Goal: Task Accomplishment & Management: Manage account settings

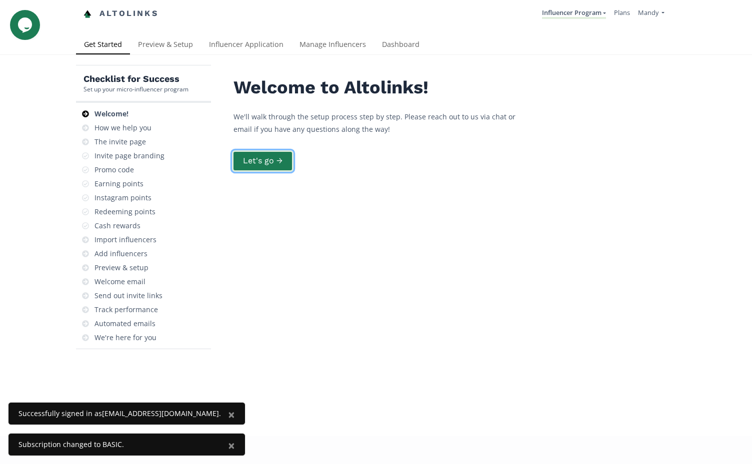
click at [252, 154] on button "Let's go →" at bounding box center [262, 160] width 61 height 21
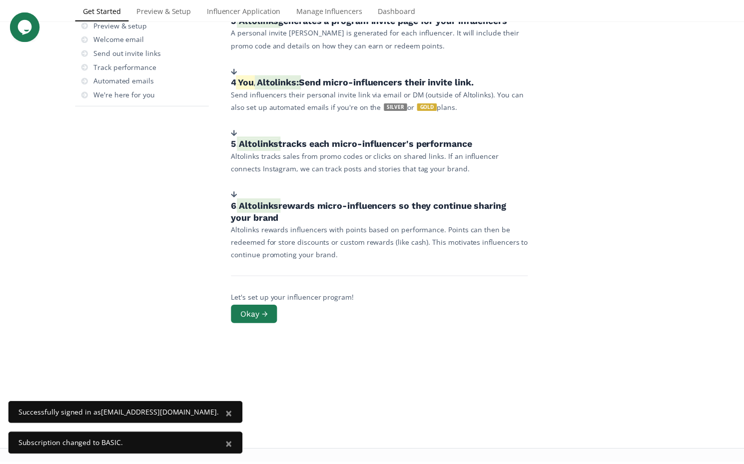
scroll to position [246, 0]
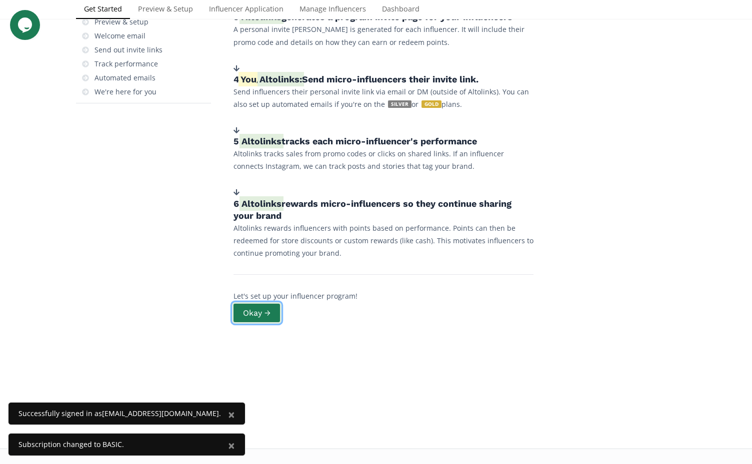
click at [264, 311] on button "Okay →" at bounding box center [256, 312] width 49 height 21
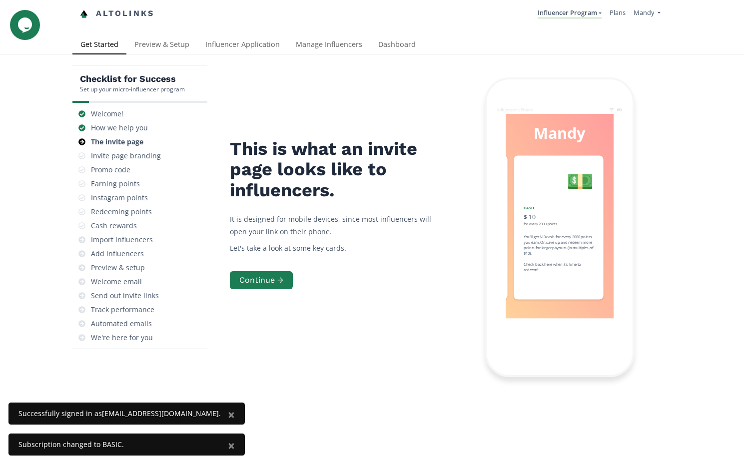
scroll to position [0, 750]
click at [261, 283] on button "Continue →" at bounding box center [261, 280] width 66 height 21
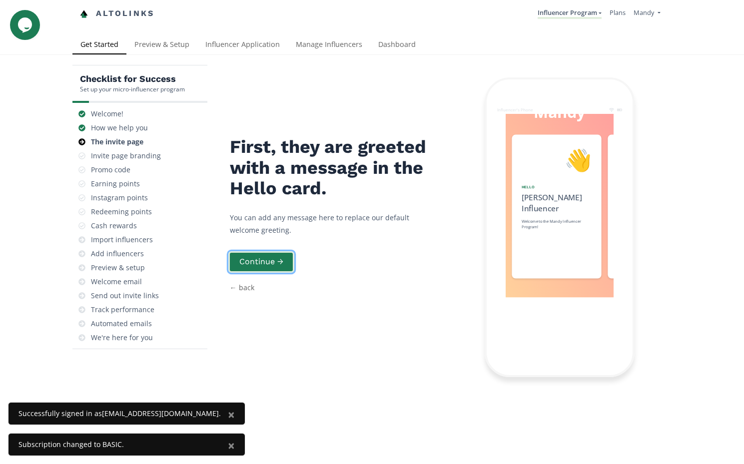
scroll to position [0, 0]
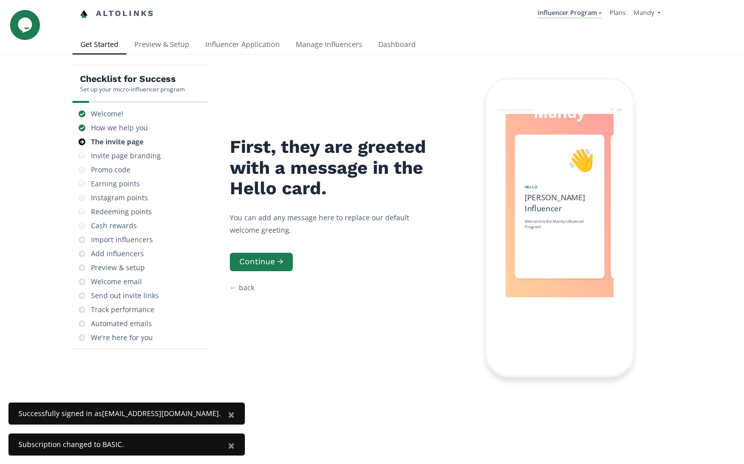
click at [299, 228] on div "First, they are greeted with a message in the Hello card. You can add any messa…" at bounding box center [335, 227] width 210 height 300
click at [288, 251] on button "Continue →" at bounding box center [261, 261] width 66 height 21
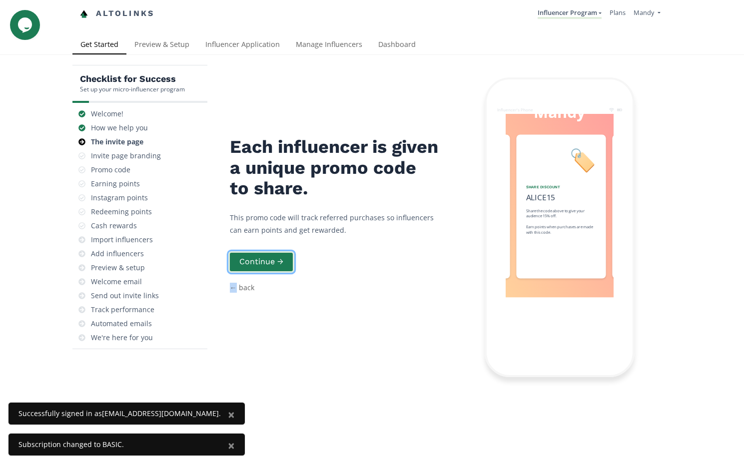
scroll to position [0, 150]
click at [288, 251] on button "Continue →" at bounding box center [261, 261] width 66 height 21
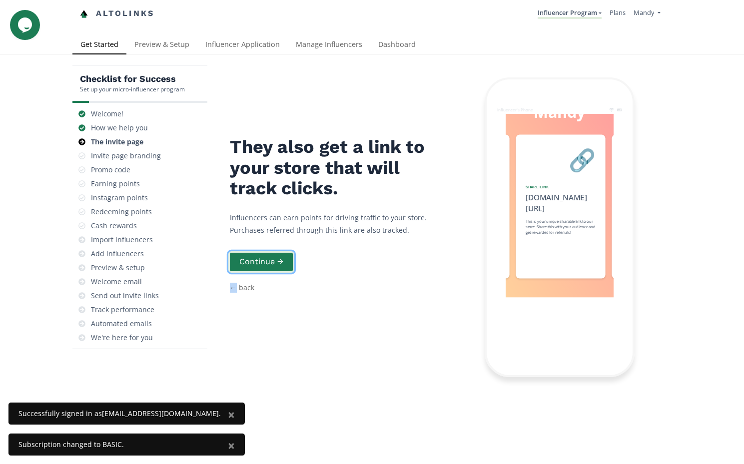
scroll to position [0, 300]
click at [288, 251] on button "Continue →" at bounding box center [261, 261] width 66 height 21
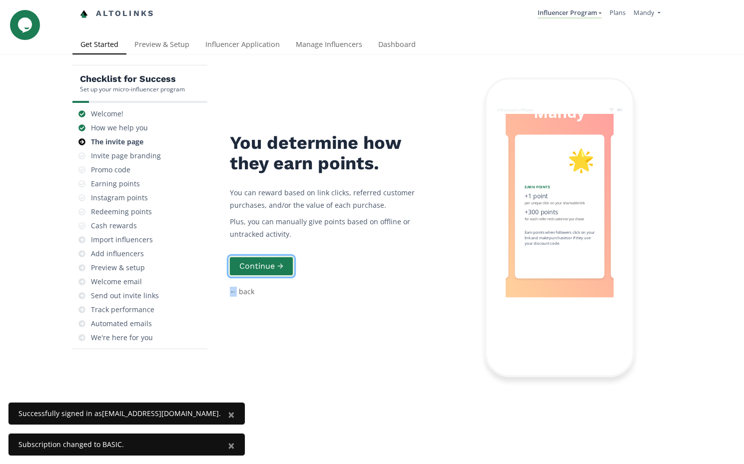
click at [288, 256] on button "Continue →" at bounding box center [261, 266] width 66 height 21
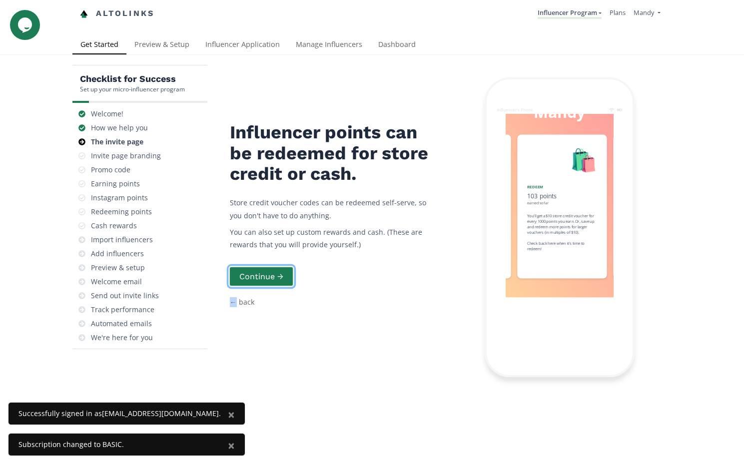
scroll to position [0, 600]
click at [288, 266] on button "Continue →" at bounding box center [261, 276] width 66 height 21
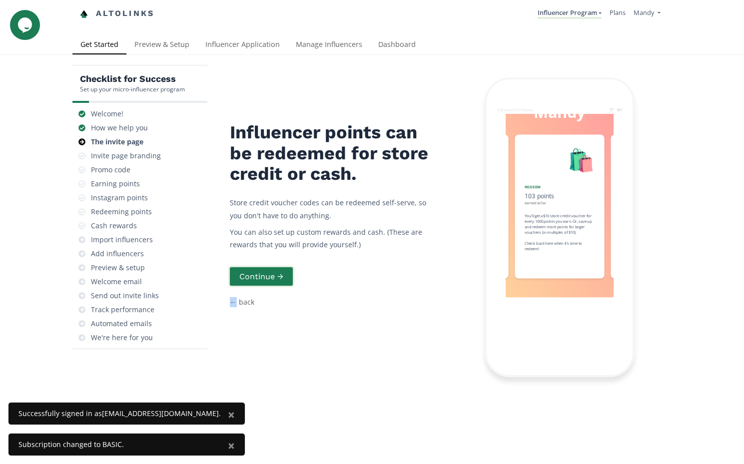
scroll to position [40, 0]
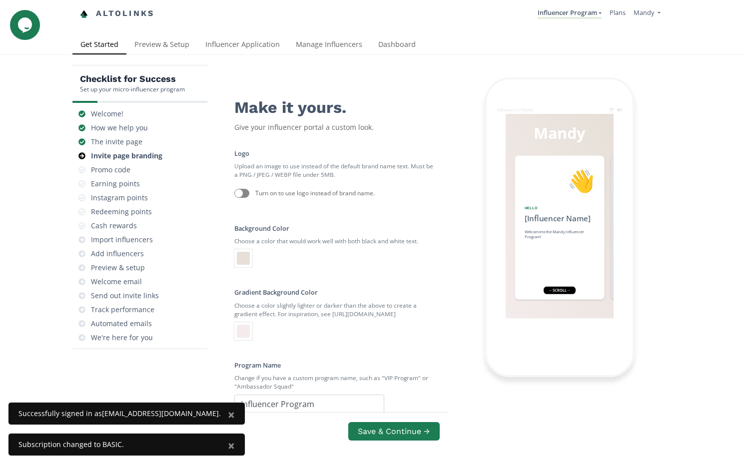
click at [254, 183] on div "Turn on to use logo instead of brand name." at bounding box center [334, 193] width 201 height 20
click at [245, 189] on div at bounding box center [241, 193] width 15 height 9
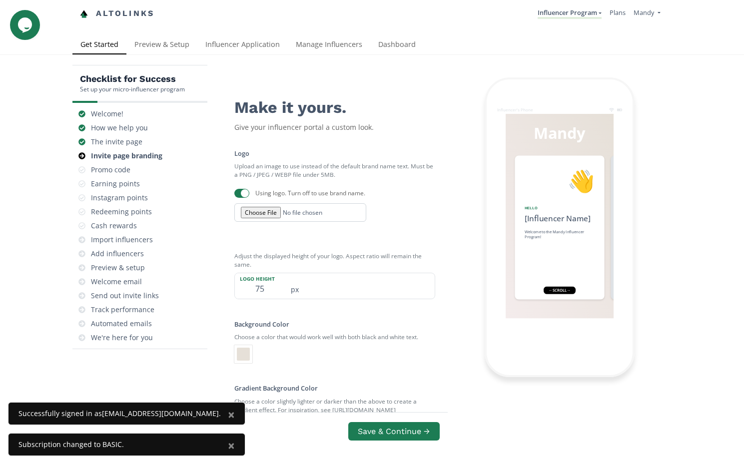
click at [245, 189] on div at bounding box center [245, 193] width 8 height 8
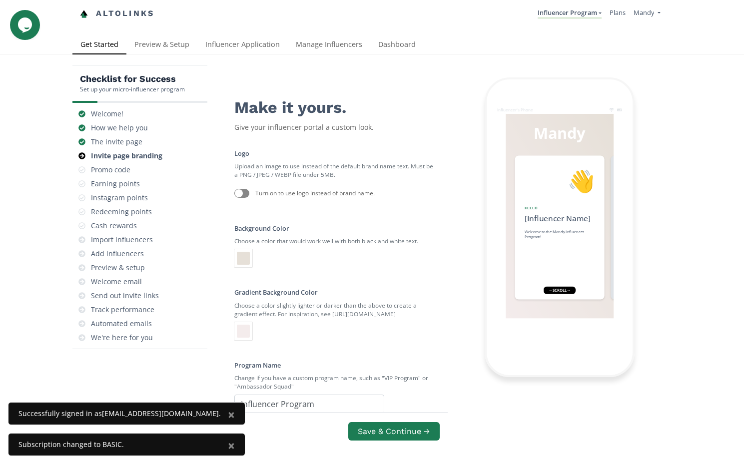
click at [245, 189] on div at bounding box center [241, 193] width 15 height 9
checkbox input "true"
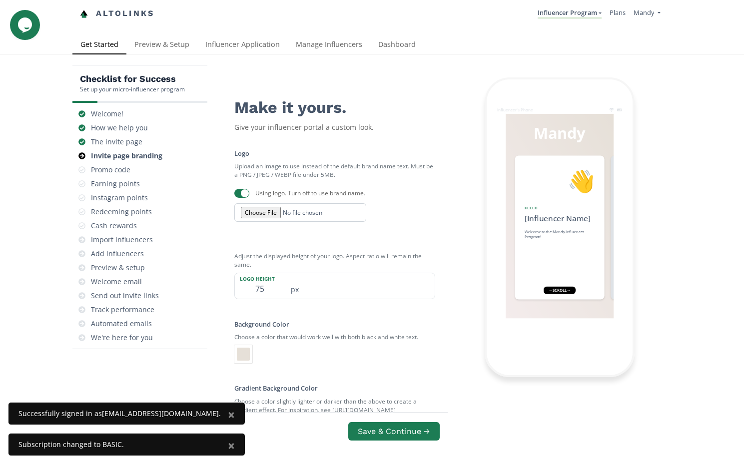
click at [252, 203] on input "file" at bounding box center [300, 212] width 132 height 18
type input "C:\fakepath\Mandy Logo Inflatable FINAL.png"
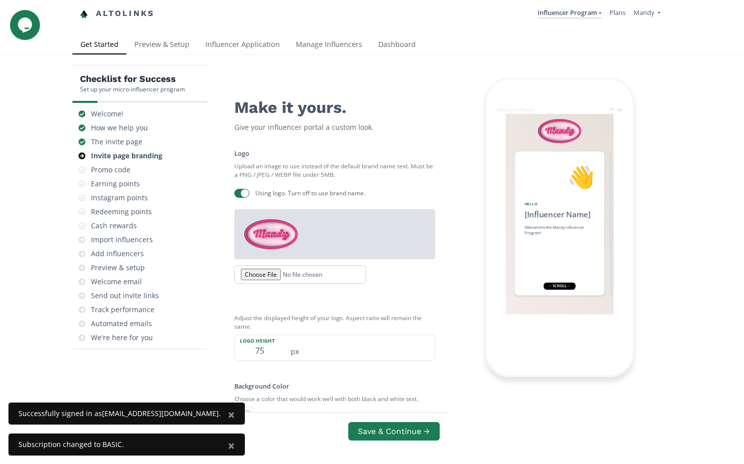
scroll to position [20, 0]
